Goal: Information Seeking & Learning: Find contact information

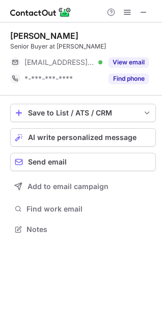
scroll to position [222, 162]
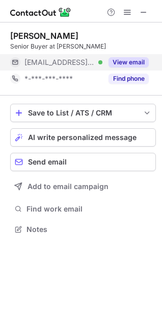
click at [130, 61] on button "View email" at bounding box center [129, 62] width 40 height 10
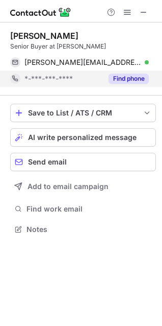
click at [132, 80] on button "Find phone" at bounding box center [129, 79] width 40 height 10
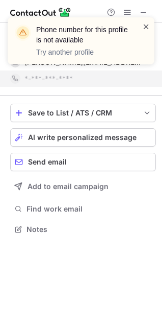
click at [143, 26] on span at bounding box center [146, 26] width 8 height 10
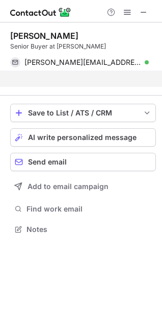
scroll to position [206, 162]
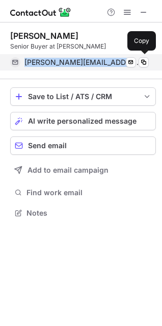
drag, startPoint x: 123, startPoint y: 67, endPoint x: 22, endPoint y: 65, distance: 100.6
click at [22, 65] on div "[PERSON_NAME][EMAIL_ADDRESS][DOMAIN_NAME] Verified Send email Copy" at bounding box center [79, 62] width 139 height 16
copy span "[PERSON_NAME][EMAIL_ADDRESS][DOMAIN_NAME]"
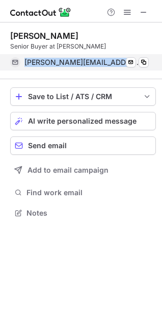
copy span "[PERSON_NAME][EMAIL_ADDRESS][DOMAIN_NAME]"
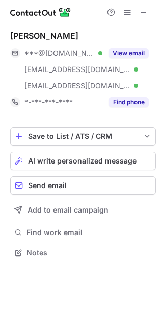
scroll to position [246, 162]
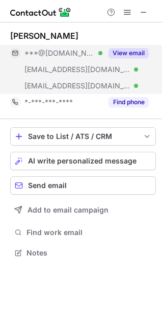
click at [126, 53] on button "View email" at bounding box center [129, 53] width 40 height 10
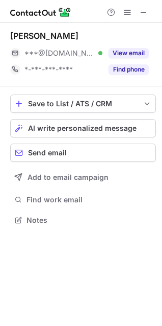
scroll to position [213, 162]
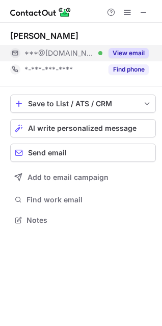
click at [138, 54] on button "View email" at bounding box center [129, 53] width 40 height 10
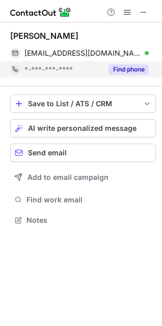
click at [142, 71] on button "Find phone" at bounding box center [129, 69] width 40 height 10
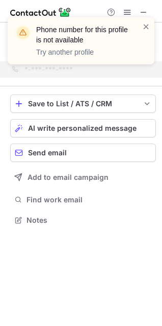
drag, startPoint x: 145, startPoint y: 25, endPoint x: 132, endPoint y: 35, distance: 16.4
click at [145, 25] on span at bounding box center [146, 26] width 8 height 10
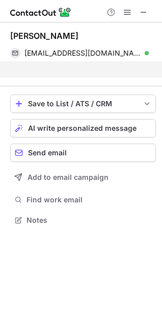
scroll to position [197, 162]
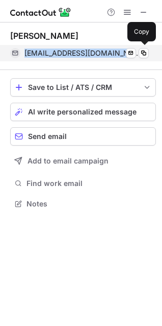
drag, startPoint x: 93, startPoint y: 56, endPoint x: 16, endPoint y: 56, distance: 76.6
click at [16, 56] on div "[EMAIL_ADDRESS][DOMAIN_NAME] Verified Send email Copy" at bounding box center [79, 53] width 139 height 16
copy div "[EMAIL_ADDRESS][DOMAIN_NAME]"
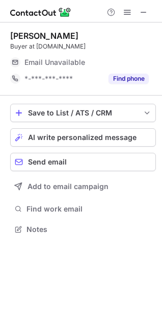
scroll to position [222, 162]
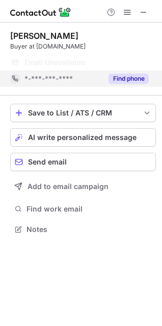
click at [128, 79] on button "Find phone" at bounding box center [129, 79] width 40 height 10
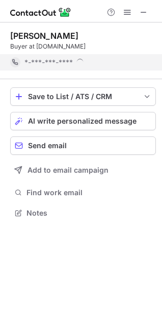
scroll to position [206, 162]
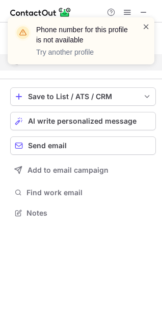
drag, startPoint x: 148, startPoint y: 23, endPoint x: 130, endPoint y: 34, distance: 21.1
click at [148, 23] on span at bounding box center [146, 26] width 8 height 10
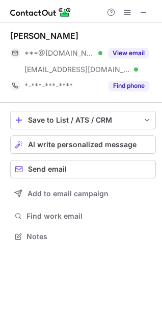
scroll to position [229, 162]
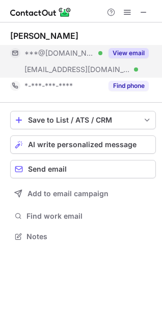
click at [141, 52] on button "View email" at bounding box center [129, 53] width 40 height 10
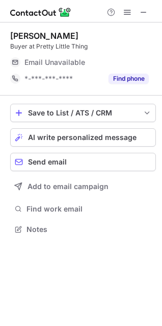
scroll to position [222, 162]
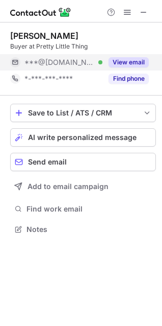
click at [145, 59] on button "View email" at bounding box center [129, 62] width 40 height 10
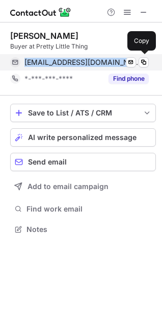
drag, startPoint x: 112, startPoint y: 67, endPoint x: 26, endPoint y: 65, distance: 86.3
click at [26, 65] on div "bethanywells@live.co.uk Verified Send email Copy" at bounding box center [79, 62] width 139 height 16
copy span "bethanywells@live.co.uk"
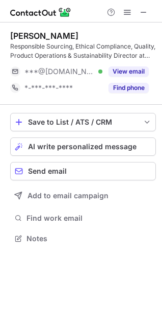
scroll to position [231, 162]
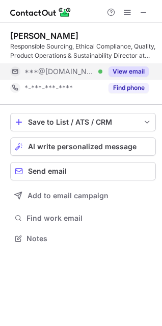
click at [140, 72] on button "View email" at bounding box center [129, 71] width 40 height 10
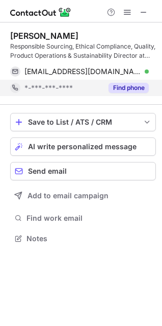
click at [124, 84] on button "Find phone" at bounding box center [129, 88] width 40 height 10
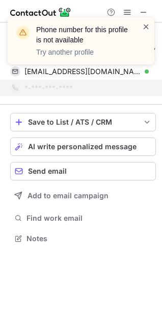
click at [143, 24] on span at bounding box center [146, 26] width 8 height 10
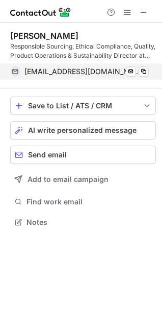
scroll to position [215, 162]
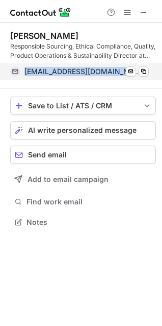
drag, startPoint x: 125, startPoint y: 77, endPoint x: 14, endPoint y: 79, distance: 110.8
click at [14, 79] on div "sophiealicerycroft@gmail.com Verified Send email Copy" at bounding box center [79, 71] width 139 height 16
copy div "sophiealicerycroft@gmail.com"
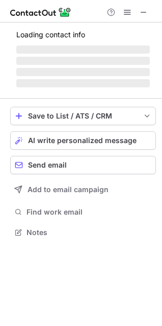
scroll to position [222, 162]
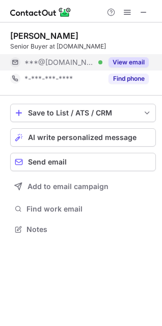
click at [131, 59] on button "View email" at bounding box center [129, 62] width 40 height 10
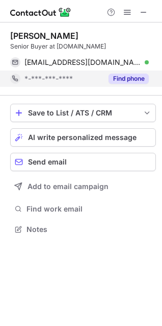
click at [130, 75] on button "Find phone" at bounding box center [129, 79] width 40 height 10
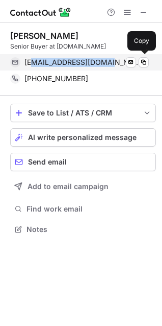
drag, startPoint x: 107, startPoint y: 65, endPoint x: 32, endPoint y: 62, distance: 75.6
click at [32, 62] on span "booney01@hotmail.co.uk" at bounding box center [83, 62] width 117 height 9
copy span "oney01@hotmail.co.u"
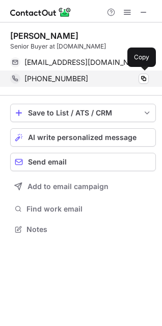
click at [112, 79] on div "+447557536621" at bounding box center [87, 78] width 125 height 9
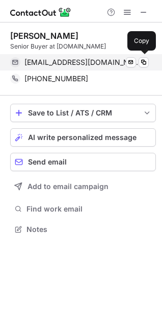
click at [107, 67] on div "booney01@hotmail.co.uk Verified Send email Copy" at bounding box center [79, 62] width 139 height 16
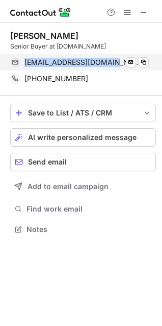
drag, startPoint x: 110, startPoint y: 66, endPoint x: 39, endPoint y: 66, distance: 71.5
click at [26, 62] on div "booney01@hotmail.co.uk Verified" at bounding box center [87, 62] width 125 height 9
copy span "booney01@hotmail.co.uk"
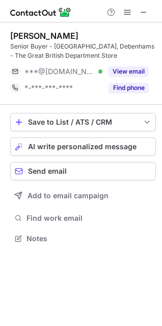
scroll to position [231, 162]
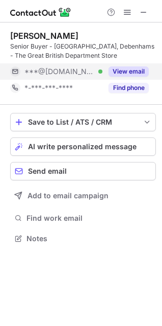
click at [128, 67] on button "View email" at bounding box center [129, 71] width 40 height 10
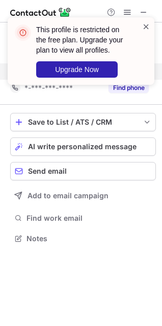
click at [150, 21] on div "This profile is restricted on the free plan. Upgrade your plan to view all prof…" at bounding box center [81, 50] width 147 height 67
click at [141, 25] on div "This profile is restricted on the free plan. Upgrade your plan to view all prof…" at bounding box center [77, 50] width 131 height 59
click at [145, 26] on span at bounding box center [146, 26] width 8 height 10
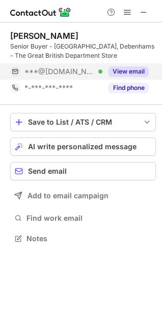
click at [131, 68] on button "View email" at bounding box center [129, 71] width 40 height 10
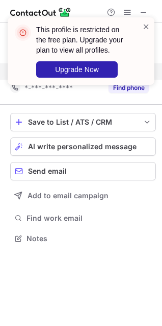
drag, startPoint x: 149, startPoint y: 26, endPoint x: 122, endPoint y: 49, distance: 35.8
click at [149, 26] on span at bounding box center [146, 26] width 8 height 10
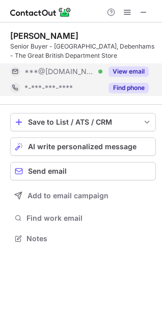
click at [120, 88] on div "This profile is restricted on the free plan. Upgrade your plan to view all prof…" at bounding box center [81, 163] width 162 height 326
click at [126, 87] on button "Find phone" at bounding box center [129, 88] width 40 height 10
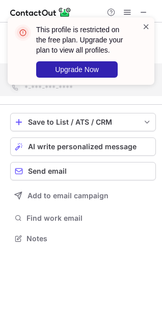
click at [144, 27] on span at bounding box center [146, 26] width 8 height 10
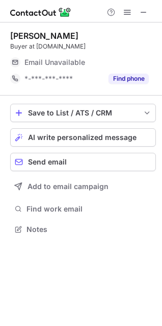
scroll to position [222, 162]
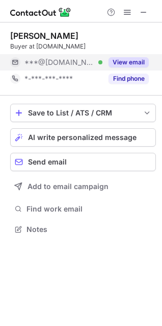
click at [131, 55] on div "View email" at bounding box center [126, 62] width 46 height 16
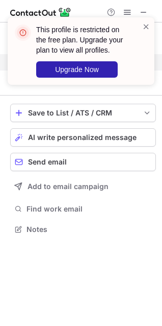
click at [137, 25] on div "This profile is restricted on the free plan. Upgrade your plan to view all prof…" at bounding box center [87, 51] width 103 height 53
click at [143, 28] on span at bounding box center [146, 26] width 8 height 10
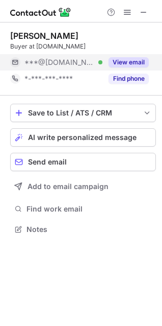
click at [133, 78] on div "This profile is restricted on the free plan. Upgrade your plan to view all prof…" at bounding box center [87, 51] width 103 height 53
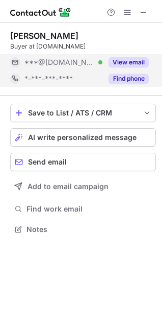
click at [134, 79] on button "Find phone" at bounding box center [129, 79] width 40 height 10
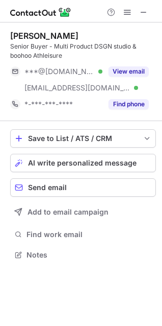
scroll to position [248, 162]
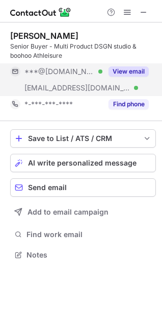
click at [130, 73] on button "View email" at bounding box center [129, 71] width 40 height 10
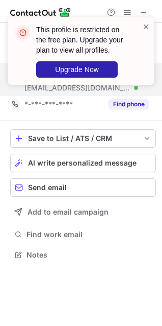
drag, startPoint x: 147, startPoint y: 27, endPoint x: 137, endPoint y: 36, distance: 13.0
click at [147, 27] on span at bounding box center [146, 26] width 8 height 10
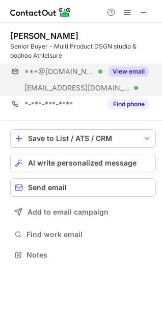
click at [123, 103] on div "This profile is restricted on the free plan. Upgrade your plan to view all prof…" at bounding box center [80, 55] width 163 height 96
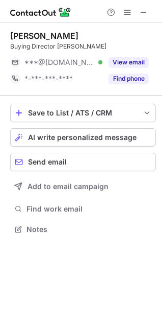
scroll to position [222, 162]
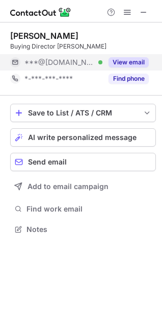
click at [129, 64] on button "View email" at bounding box center [129, 62] width 40 height 10
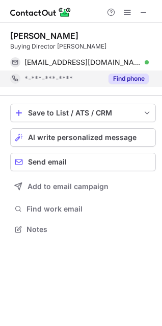
click at [128, 78] on button "Find phone" at bounding box center [129, 79] width 40 height 10
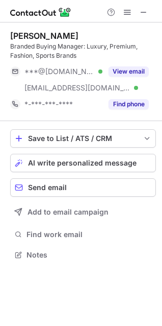
scroll to position [248, 162]
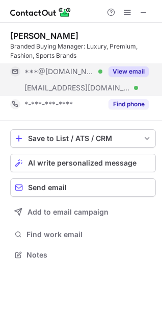
click at [131, 68] on button "View email" at bounding box center [129, 71] width 40 height 10
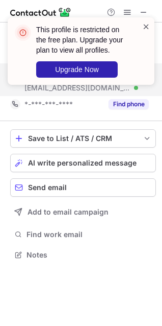
click at [147, 26] on span at bounding box center [146, 26] width 8 height 10
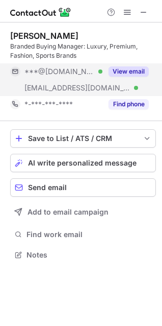
click at [120, 102] on div "This profile is restricted on the free plan. Upgrade your plan to view all prof…" at bounding box center [80, 55] width 163 height 96
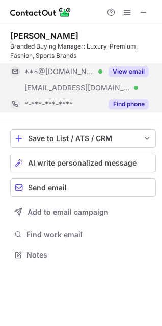
click at [121, 102] on button "Find phone" at bounding box center [129, 104] width 40 height 10
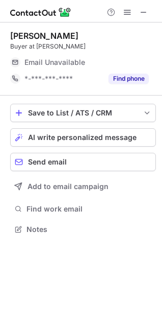
scroll to position [222, 162]
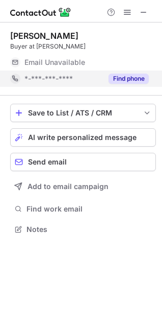
click at [128, 77] on button "Find phone" at bounding box center [129, 79] width 40 height 10
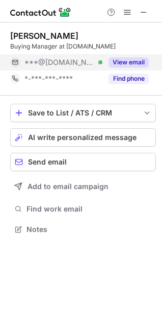
click at [137, 59] on button "View email" at bounding box center [129, 62] width 40 height 10
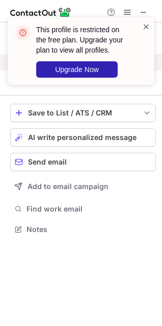
click at [147, 28] on span at bounding box center [146, 26] width 8 height 10
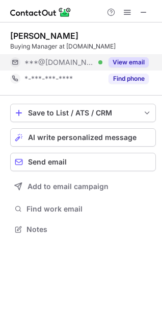
click at [130, 82] on div "This profile is restricted on the free plan. Upgrade your plan to view all prof…" at bounding box center [81, 163] width 162 height 326
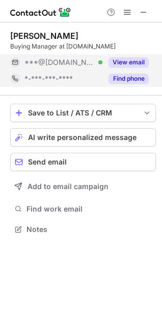
click at [132, 78] on button "Find phone" at bounding box center [129, 79] width 40 height 10
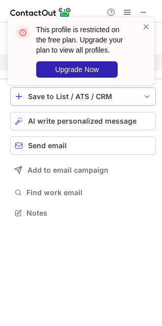
scroll to position [206, 162]
